Goal: Task Accomplishment & Management: Manage account settings

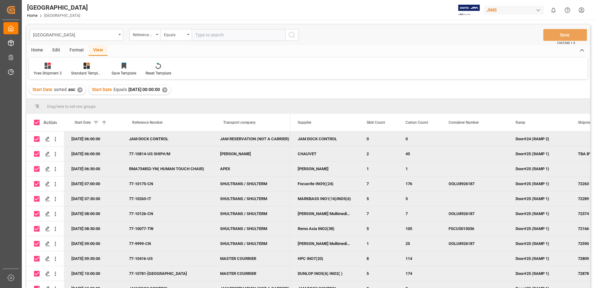
scroll to position [4, 0]
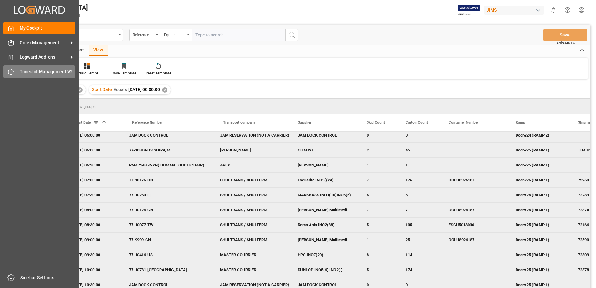
click at [22, 71] on span "Timeslot Management V2" at bounding box center [48, 72] width 56 height 7
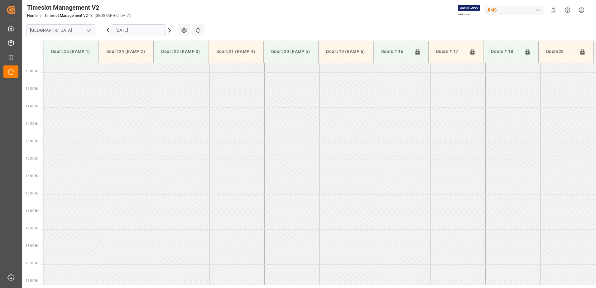
scroll to position [450, 0]
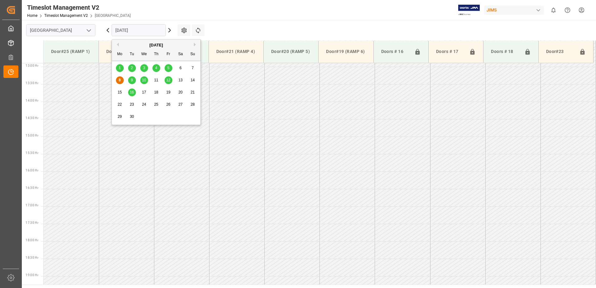
click at [153, 29] on input "[DATE]" at bounding box center [139, 30] width 54 height 12
click at [138, 81] on div "8 9 10 11 12 13 14" at bounding box center [156, 80] width 85 height 12
click at [142, 82] on span "10" at bounding box center [144, 80] width 4 height 4
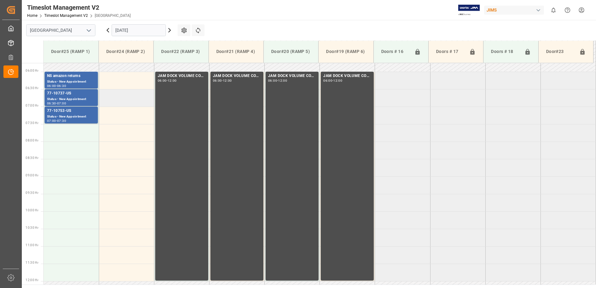
scroll to position [170, 0]
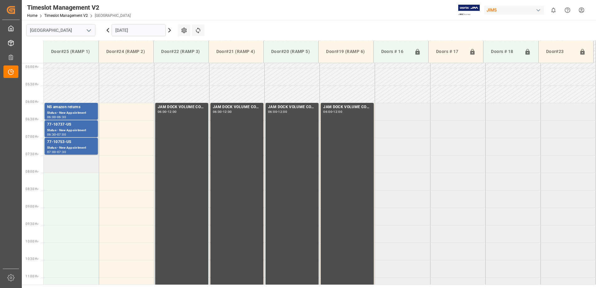
click at [69, 165] on td at bounding box center [71, 163] width 55 height 17
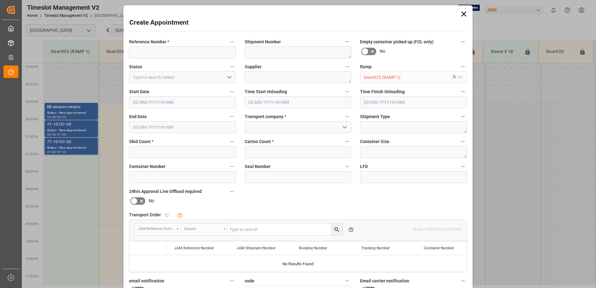
type input "[DATE] 07:30"
type input "[DATE] 08:00"
click at [156, 50] on input at bounding box center [182, 52] width 107 height 12
type input "77-10711-cn"
click at [258, 76] on textarea at bounding box center [298, 77] width 107 height 12
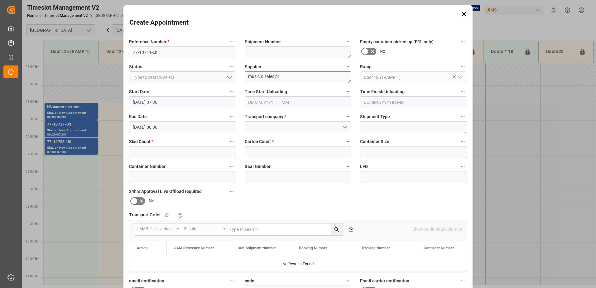
type textarea "music & sales pro"
drag, startPoint x: 288, startPoint y: 78, endPoint x: 241, endPoint y: 76, distance: 46.8
click at [243, 76] on div "Supplier music & sales pro" at bounding box center [298, 73] width 116 height 25
type textarea "MUSIC & SALES PRO"
click at [153, 51] on input "77-10711-cn" at bounding box center [182, 52] width 107 height 12
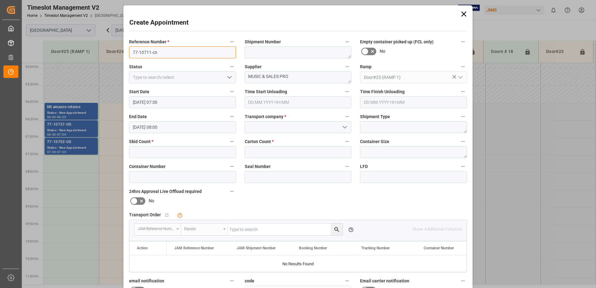
click at [161, 51] on input "77-10711-cn" at bounding box center [182, 52] width 107 height 12
type input "77-10711-CN"
click at [344, 127] on icon "open menu" at bounding box center [344, 127] width 7 height 7
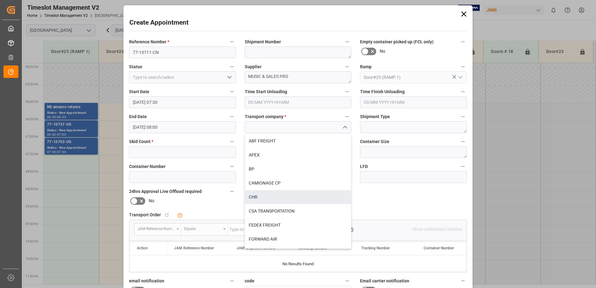
click at [294, 196] on div "CHR" at bounding box center [298, 197] width 106 height 14
type input "CHR"
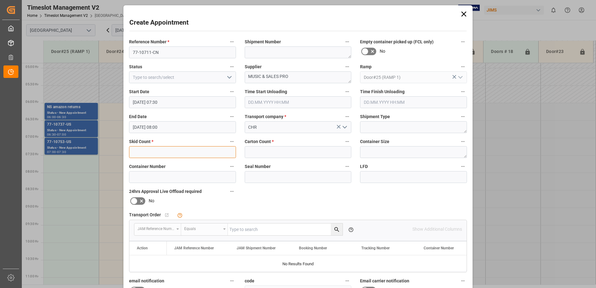
click at [148, 152] on input "text" at bounding box center [182, 152] width 107 height 12
type input "5"
click at [266, 152] on input "text" at bounding box center [298, 152] width 107 height 12
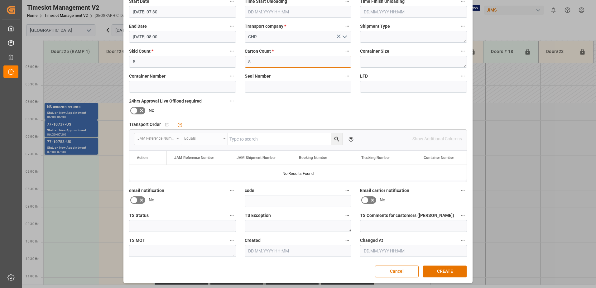
scroll to position [91, 0]
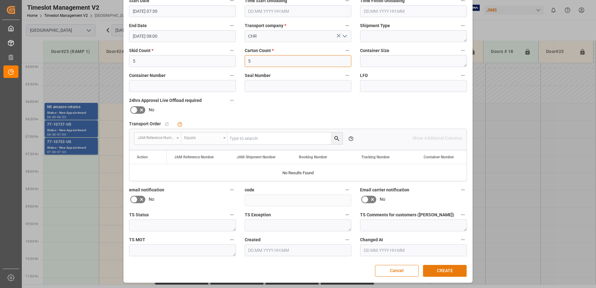
type input "5"
click at [447, 270] on button "CREATE" at bounding box center [445, 271] width 44 height 12
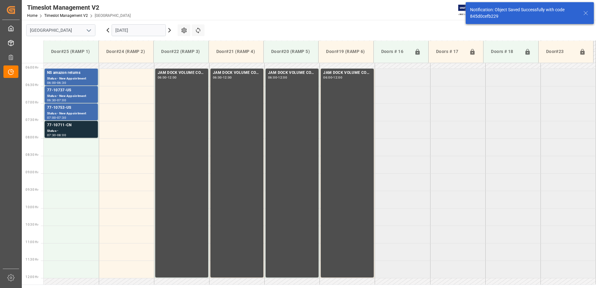
scroll to position [206, 0]
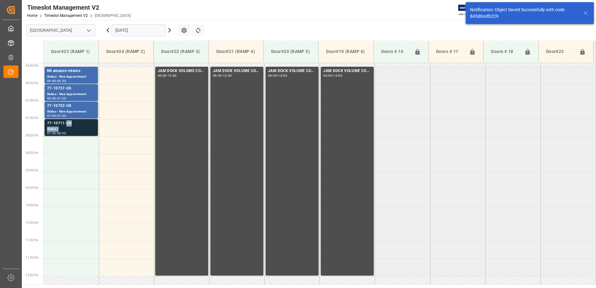
click at [66, 126] on div "77-10711-CN Status - 07:30 - 08:00" at bounding box center [71, 127] width 48 height 14
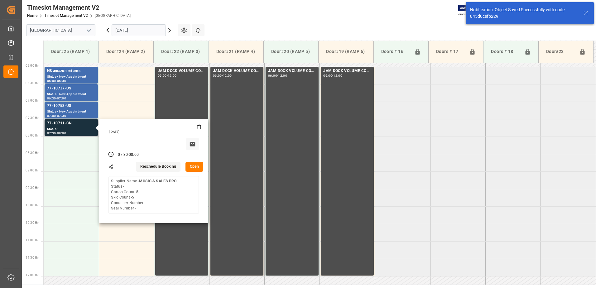
click at [194, 167] on button "Open" at bounding box center [195, 167] width 18 height 10
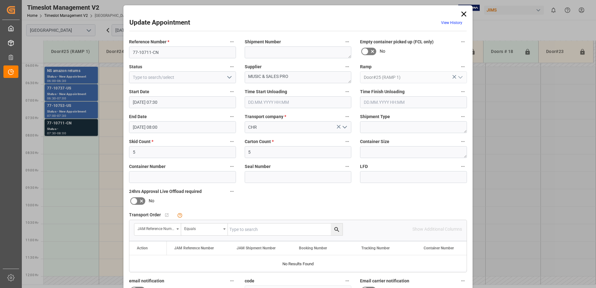
click at [270, 229] on input "text" at bounding box center [285, 230] width 115 height 12
type input "77-10711-CN"
click at [335, 229] on icon "search button" at bounding box center [337, 229] width 7 height 7
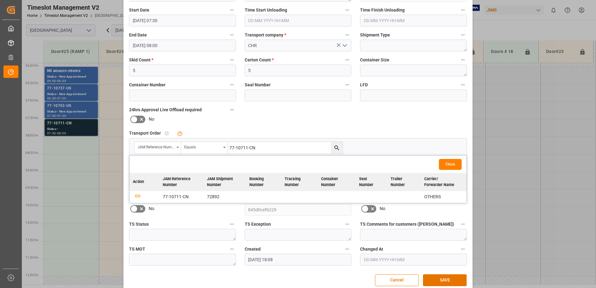
scroll to position [91, 0]
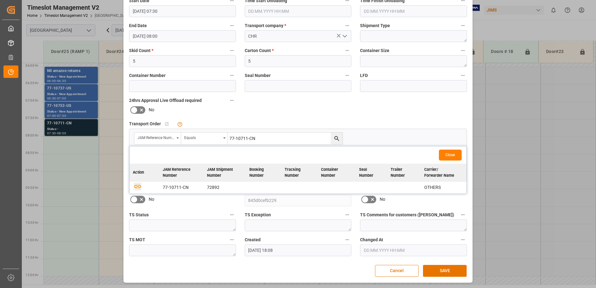
click at [137, 187] on icon "button" at bounding box center [138, 186] width 8 height 8
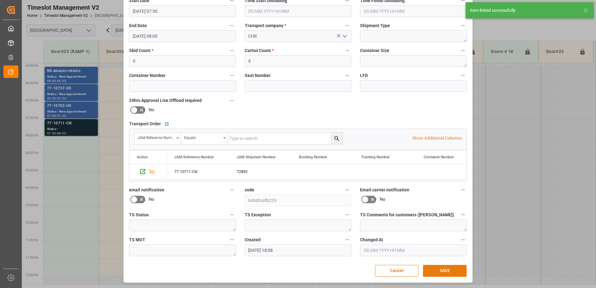
click at [444, 269] on button "SAVE" at bounding box center [445, 271] width 44 height 12
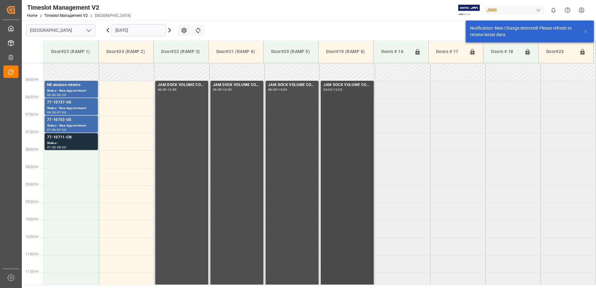
scroll to position [206, 0]
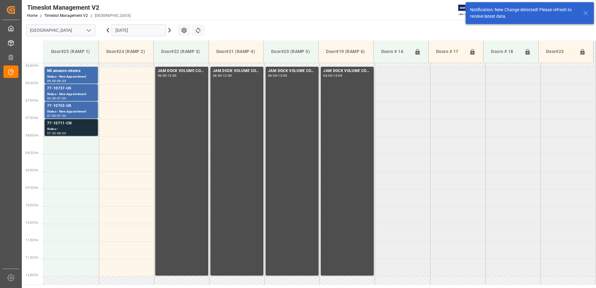
click at [83, 127] on div "Status -" at bounding box center [71, 129] width 48 height 5
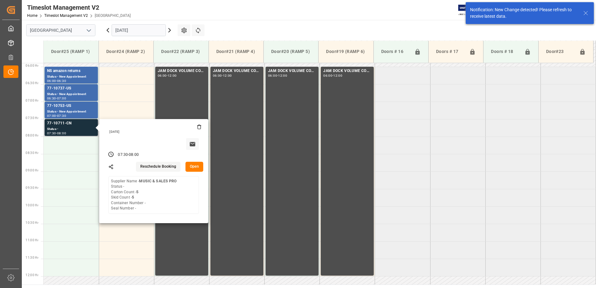
click at [195, 166] on button "Open" at bounding box center [195, 167] width 18 height 10
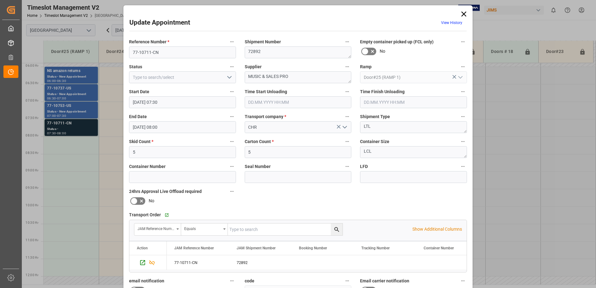
click at [229, 77] on icon "open menu" at bounding box center [229, 77] width 7 height 7
click at [183, 134] on div "New Appointment" at bounding box center [182, 133] width 106 height 14
type input "New Appointment"
click at [296, 77] on textarea "MUSIC & SALES PRO" at bounding box center [298, 77] width 107 height 12
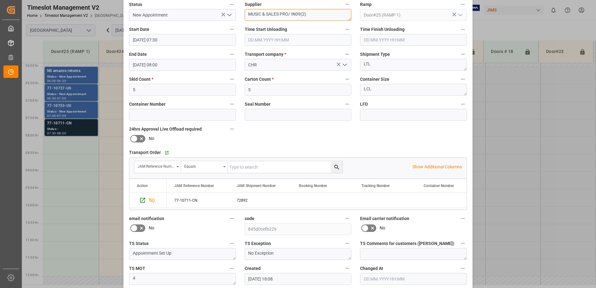
scroll to position [91, 0]
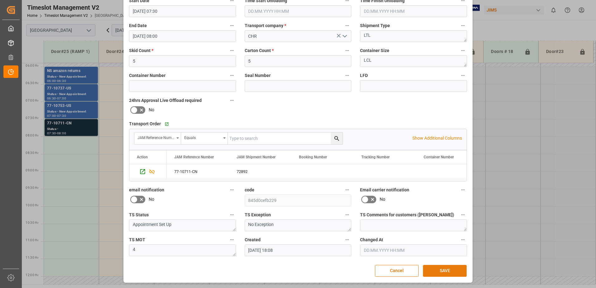
type textarea "MUSIC & SALES PRO/ IN09(2)"
click at [446, 272] on button "SAVE" at bounding box center [445, 271] width 44 height 12
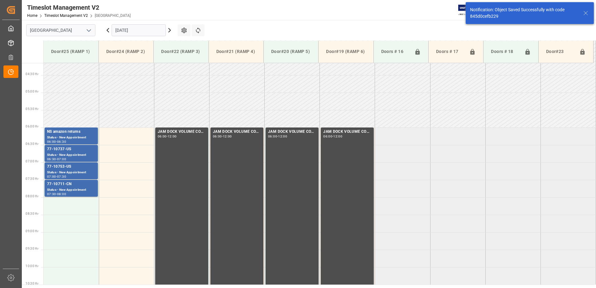
scroll to position [206, 0]
